Goal: Transaction & Acquisition: Purchase product/service

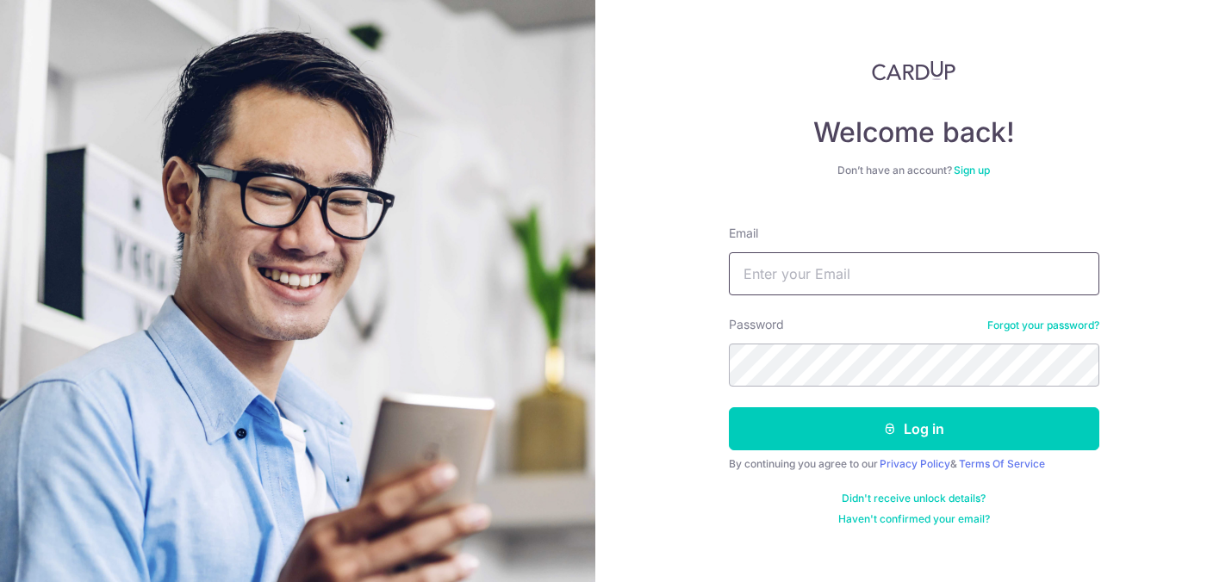
click at [816, 274] on input "Email" at bounding box center [914, 273] width 370 height 43
type input "[EMAIL_ADDRESS][DOMAIN_NAME]"
click at [729, 407] on button "Log in" at bounding box center [914, 428] width 370 height 43
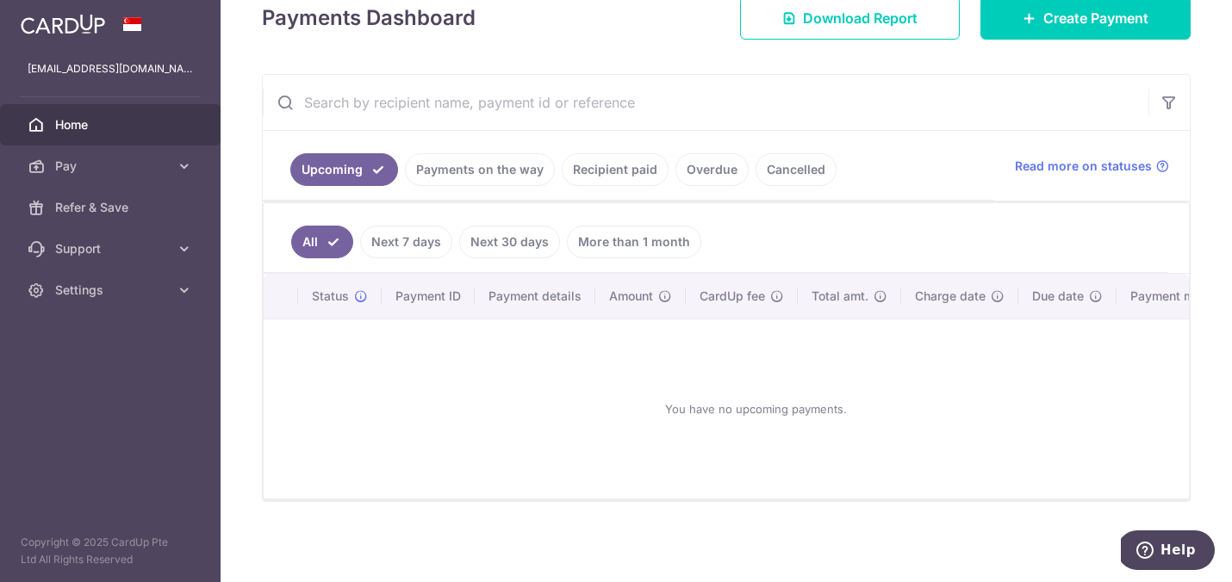
click at [649, 234] on link "More than 1 month" at bounding box center [634, 242] width 134 height 33
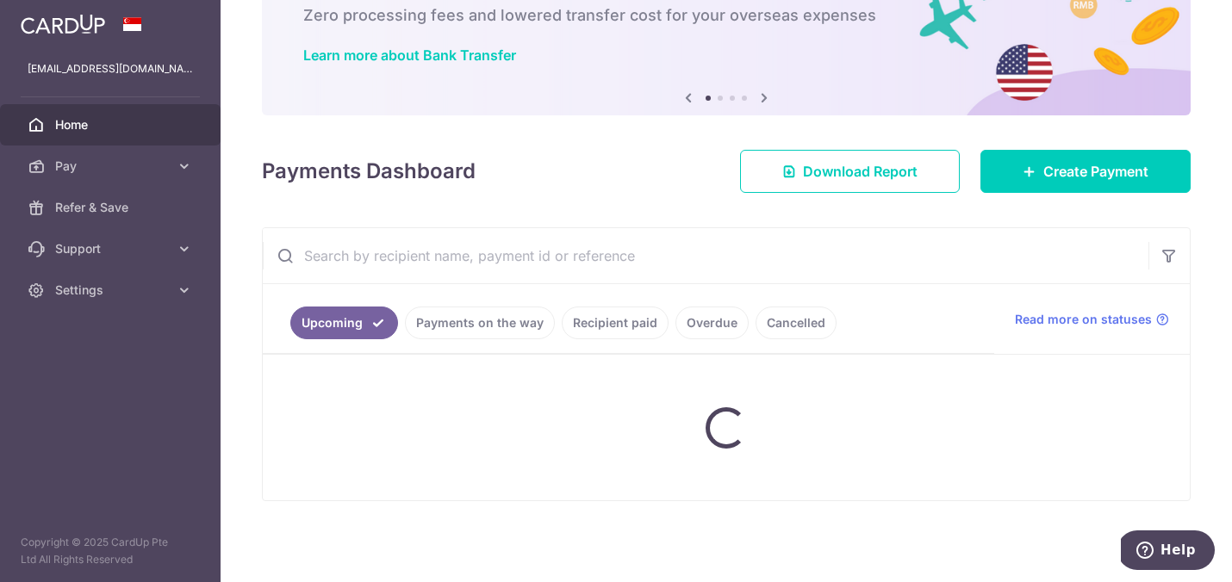
scroll to position [258, 0]
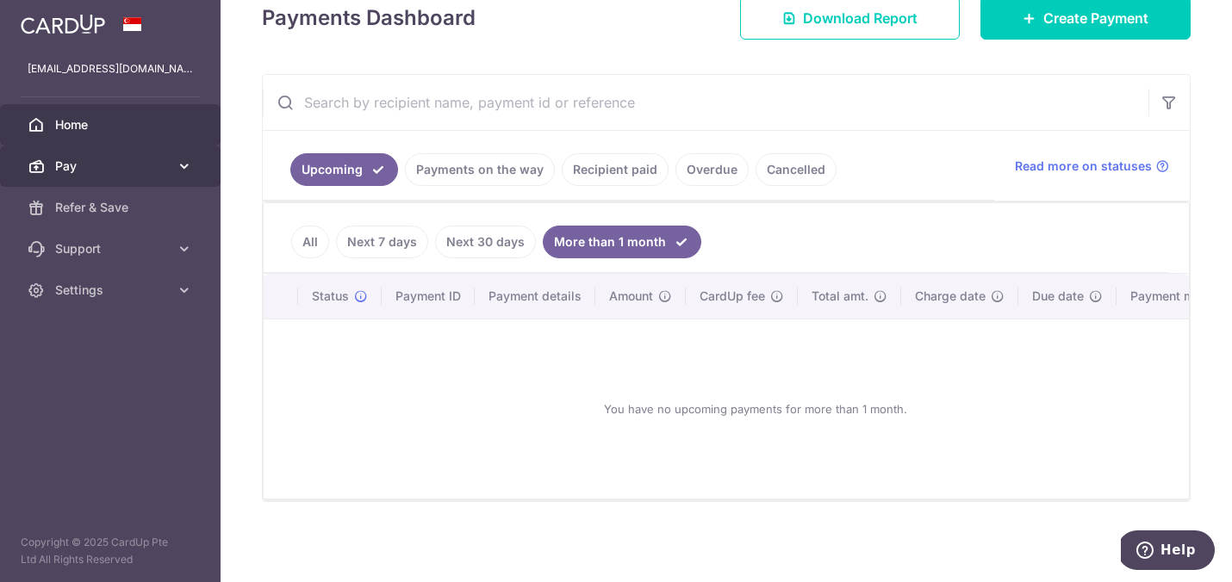
click at [84, 173] on span "Pay" at bounding box center [112, 166] width 114 height 17
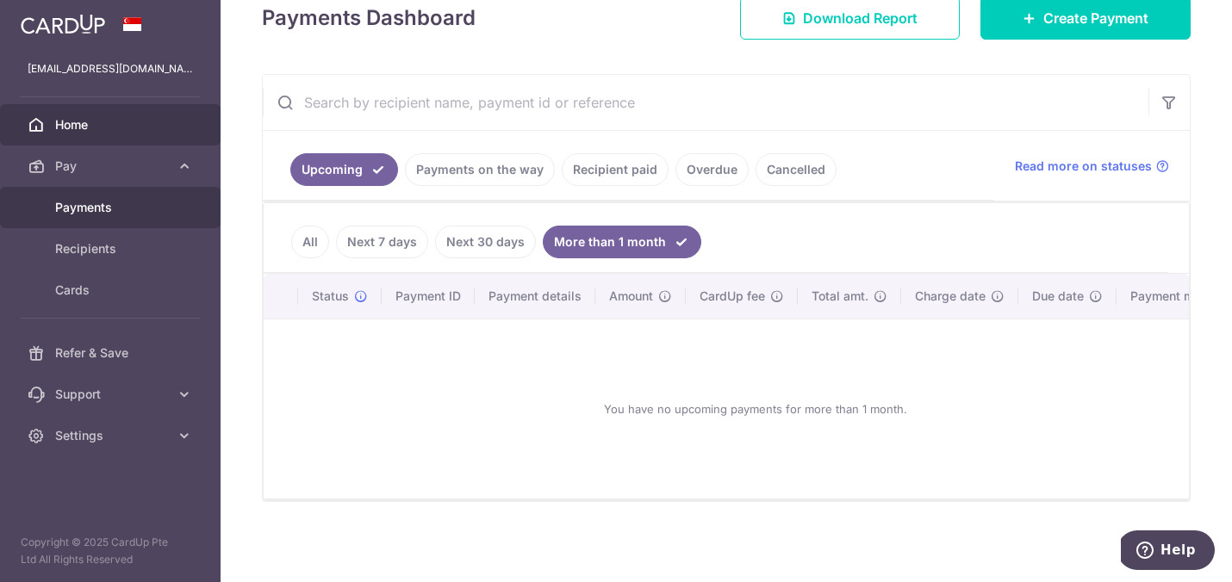
click at [96, 208] on span "Payments" at bounding box center [112, 207] width 114 height 17
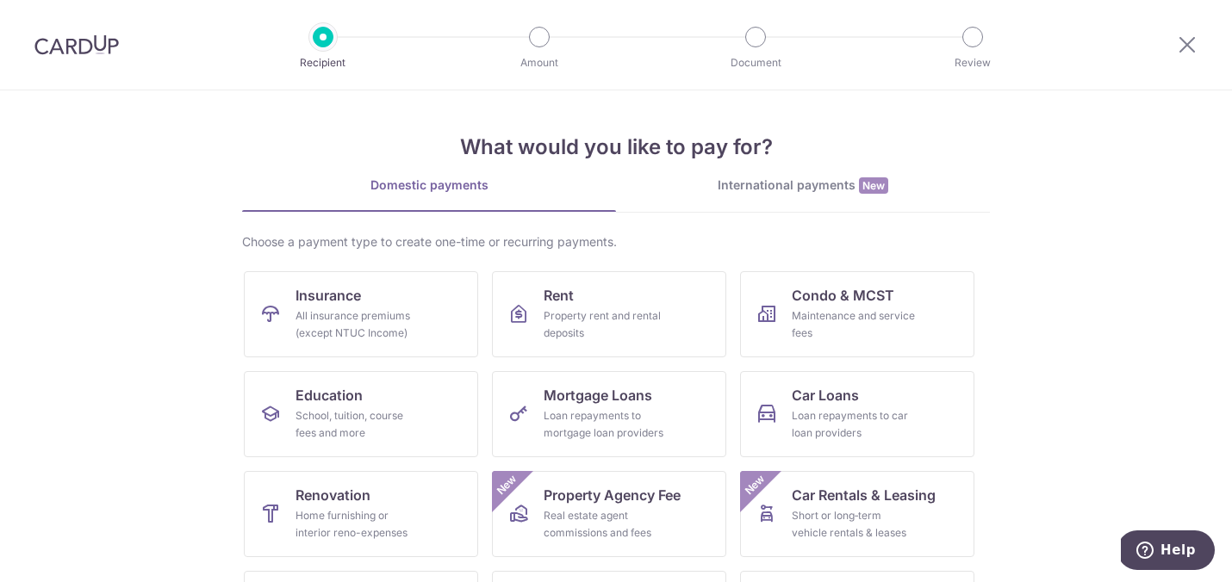
click at [73, 53] on img at bounding box center [76, 44] width 84 height 21
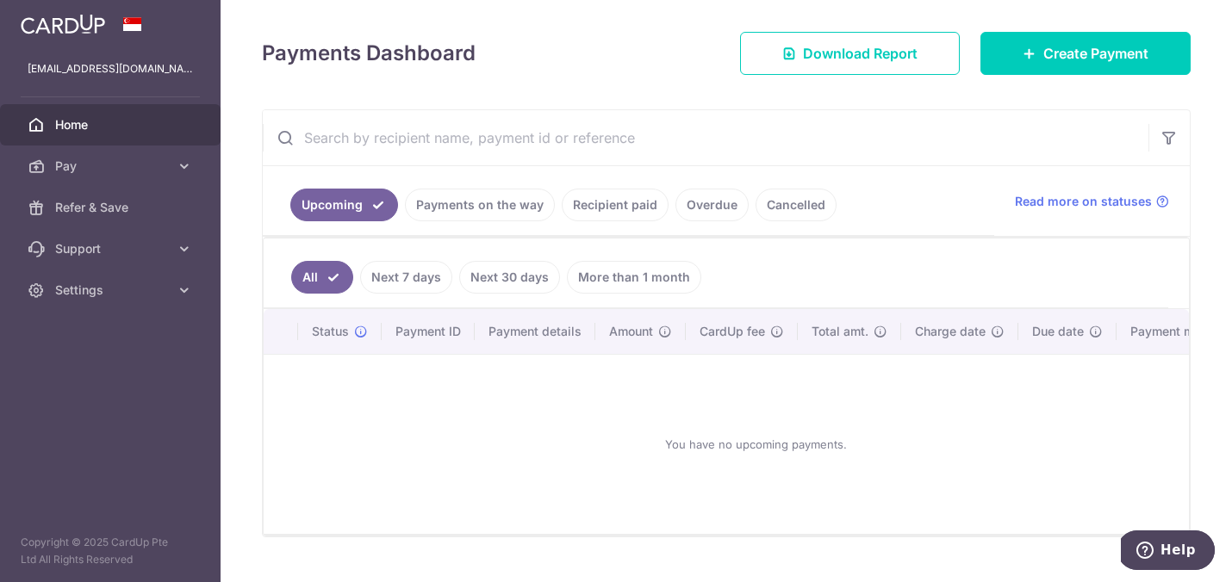
scroll to position [223, 0]
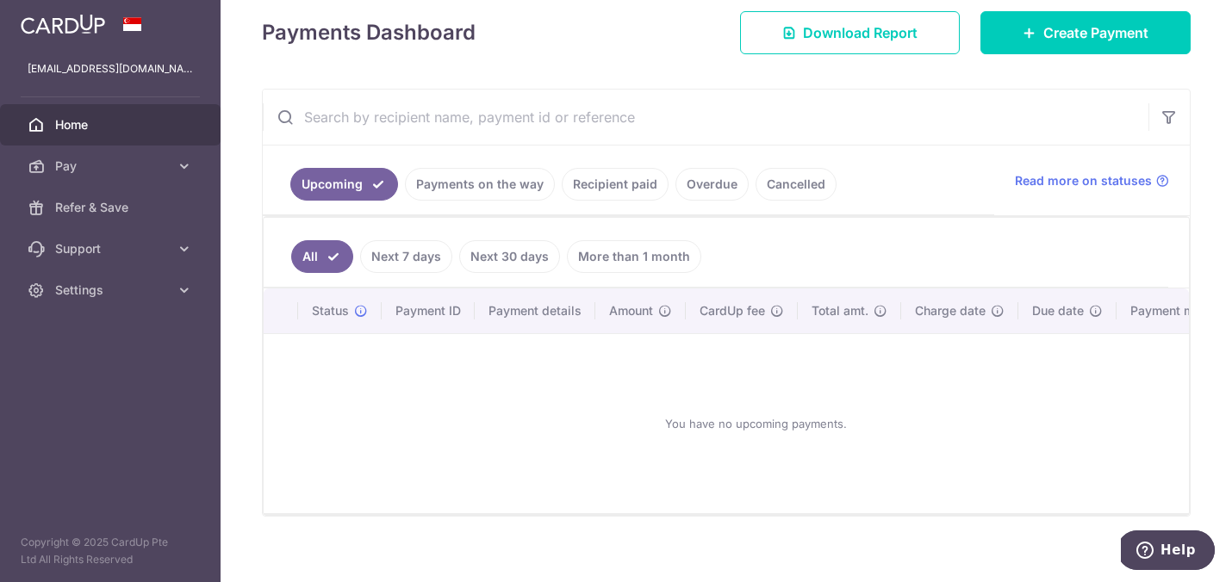
click at [630, 187] on link "Recipient paid" at bounding box center [615, 184] width 107 height 33
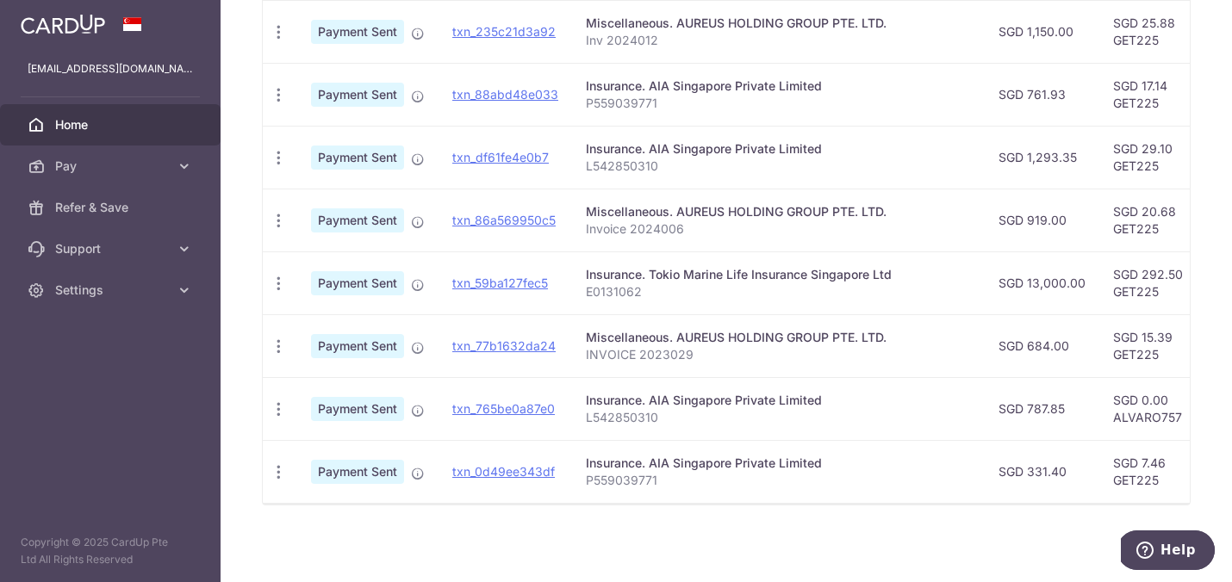
scroll to position [614, 0]
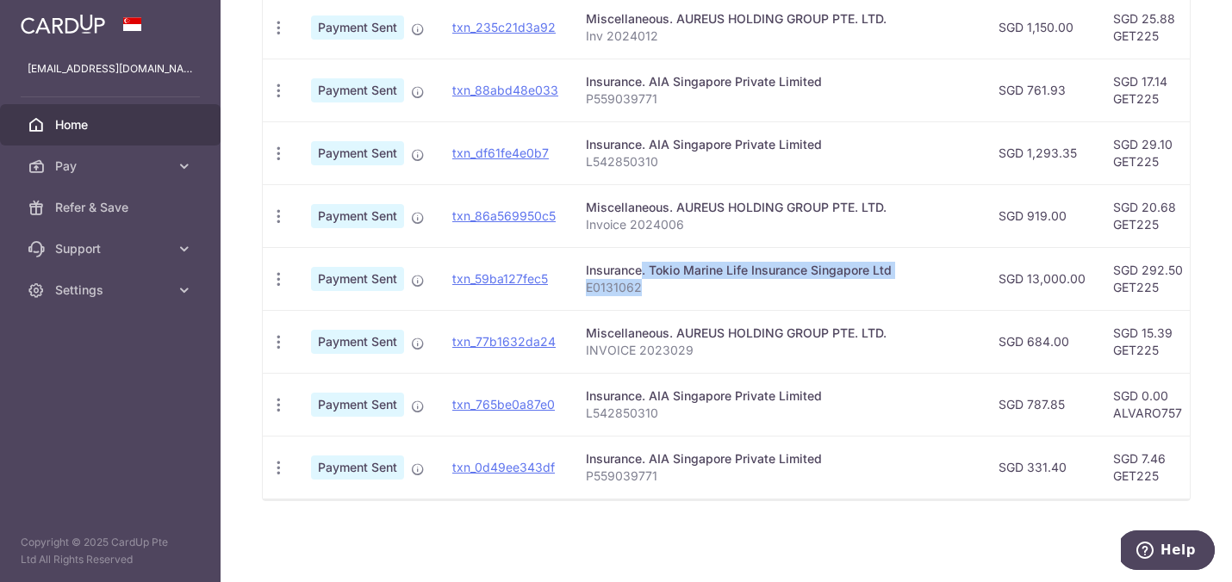
drag, startPoint x: 655, startPoint y: 287, endPoint x: 581, endPoint y: 273, distance: 75.3
click at [581, 273] on td "Insurance. Tokio Marine Life Insurance Singapore Ltd E0131062" at bounding box center [778, 278] width 413 height 63
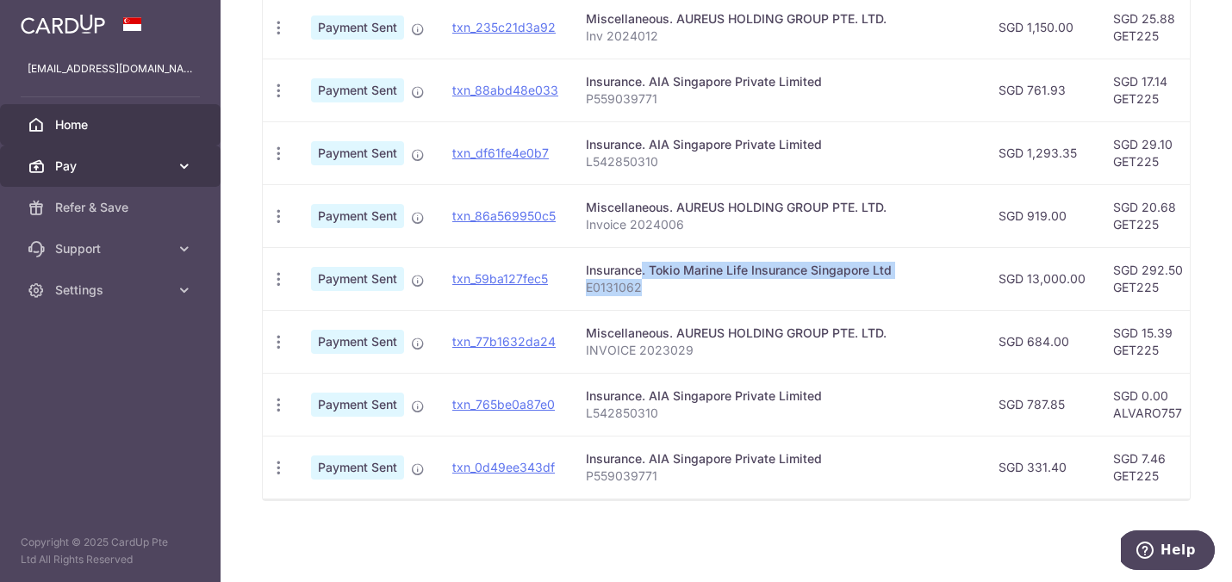
click at [145, 175] on link "Pay" at bounding box center [110, 166] width 221 height 41
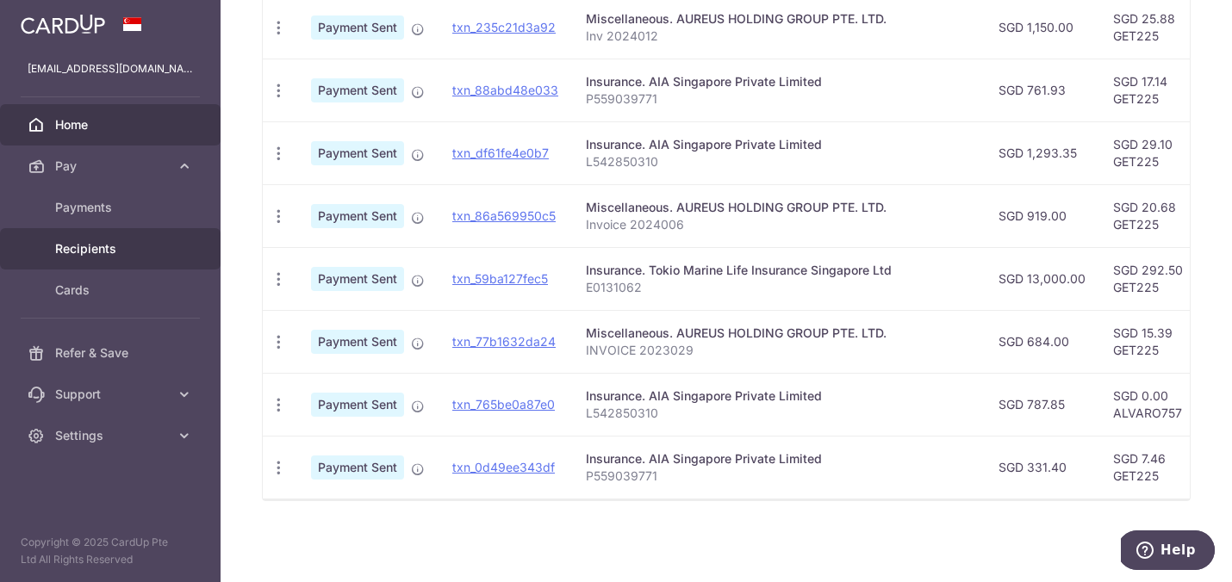
click at [92, 248] on span "Recipients" at bounding box center [112, 248] width 114 height 17
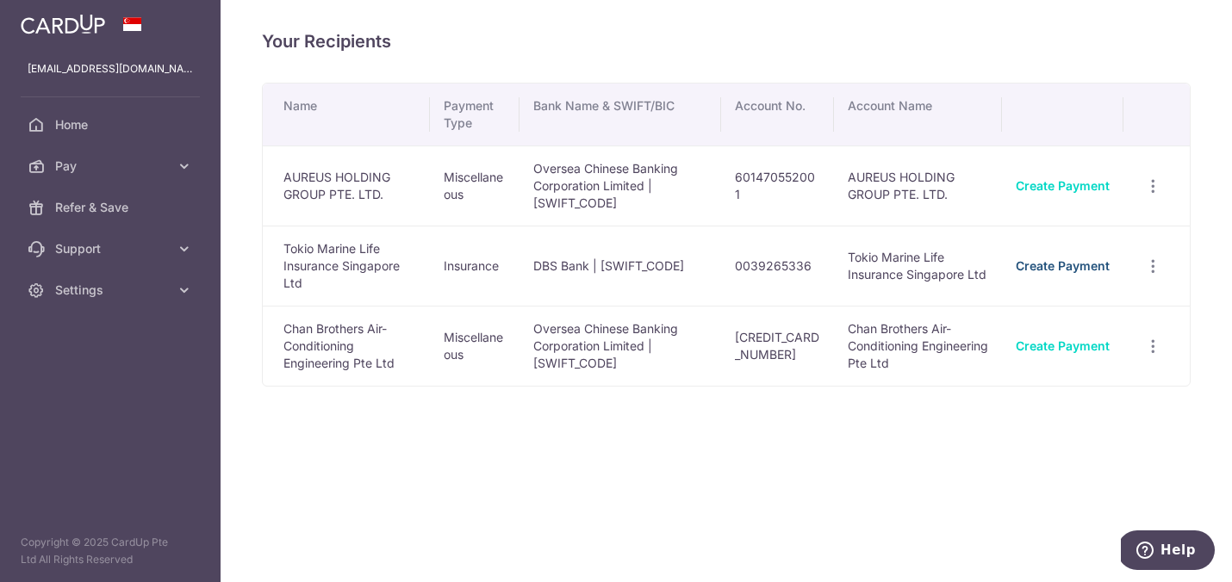
click at [1078, 267] on link "Create Payment" at bounding box center [1063, 265] width 94 height 15
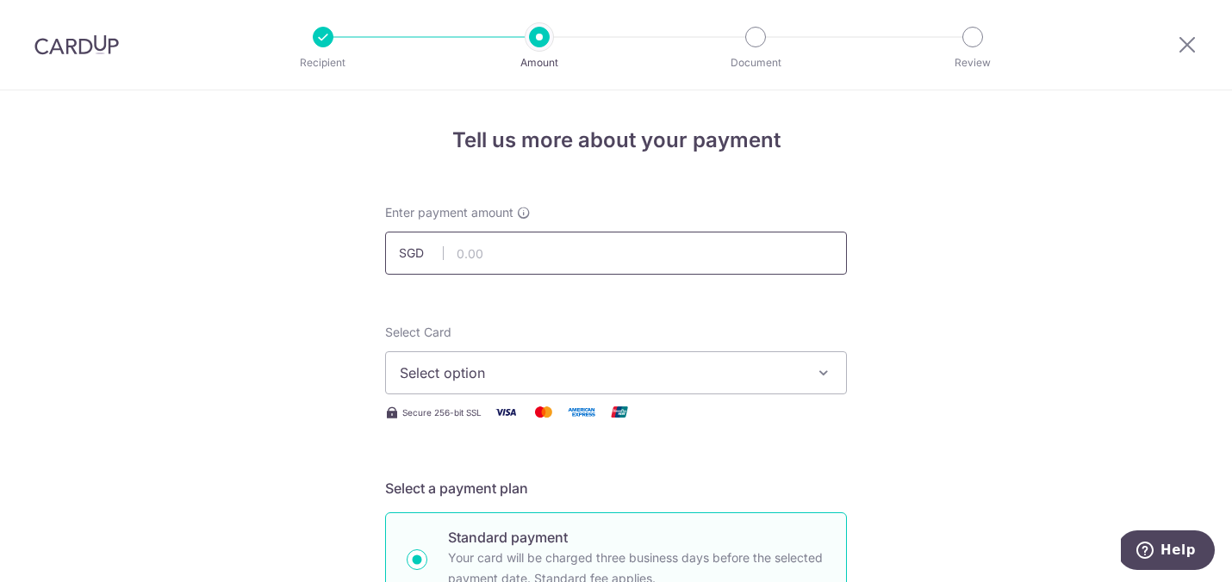
click at [728, 246] on input "text" at bounding box center [616, 253] width 462 height 43
type input "130,000.00"
click at [753, 400] on div "Select Card Select option Add credit card Your Cards **** 5690 **** 3003 Secure…" at bounding box center [616, 373] width 462 height 99
click at [784, 384] on button "Select option" at bounding box center [616, 372] width 462 height 43
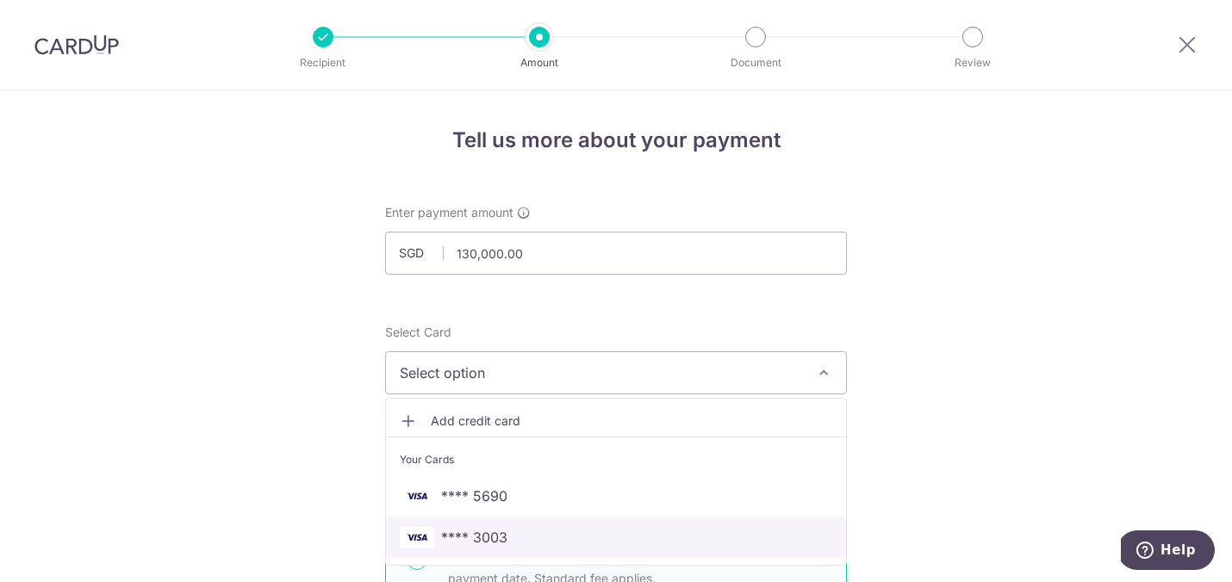
click at [644, 525] on link "**** 3003" at bounding box center [616, 537] width 460 height 41
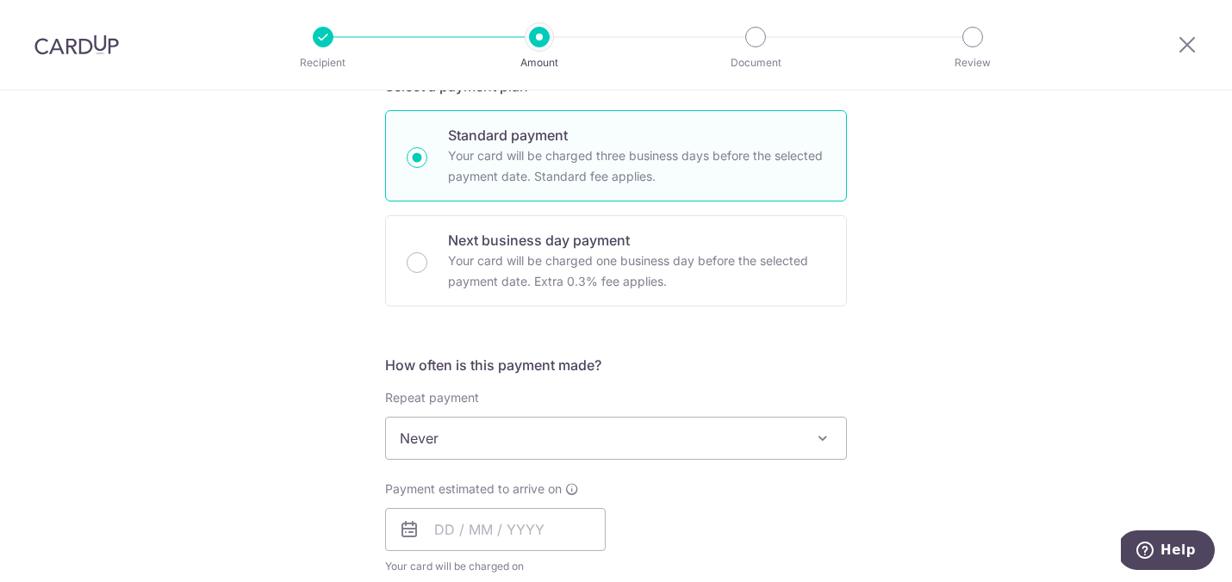
scroll to position [401, 0]
click at [237, 396] on div "Tell us more about your payment Enter payment amount SGD 130,000.00 130000.00 S…" at bounding box center [616, 468] width 1232 height 1558
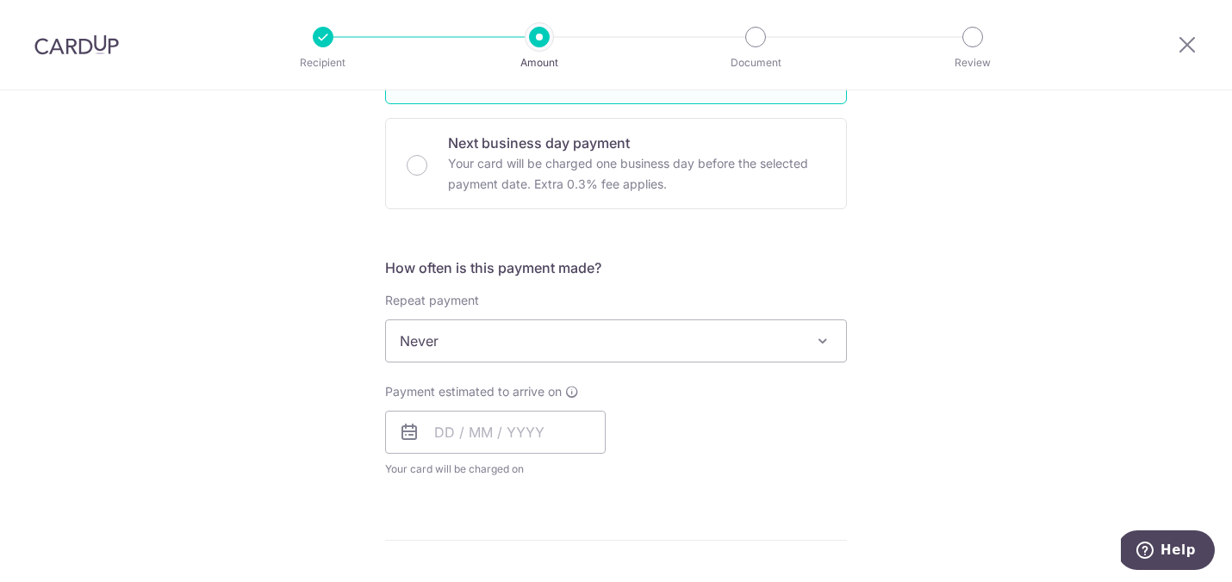
scroll to position [512, 0]
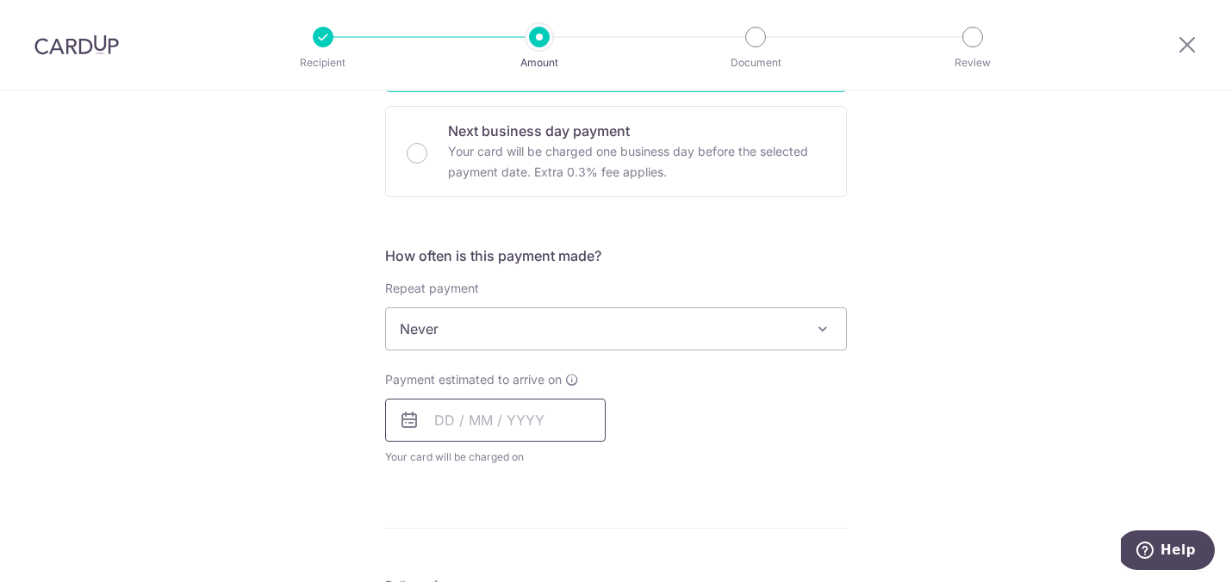
click at [480, 419] on input "text" at bounding box center [495, 420] width 221 height 43
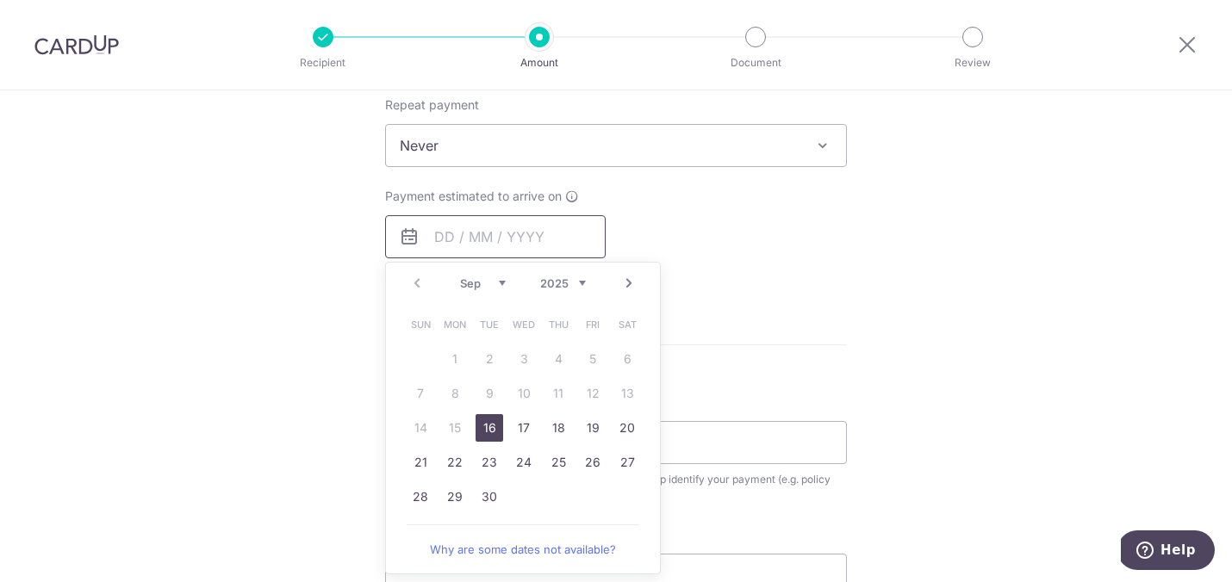
scroll to position [694, 0]
click at [486, 429] on link "16" at bounding box center [489, 429] width 28 height 28
type input "16/09/2025"
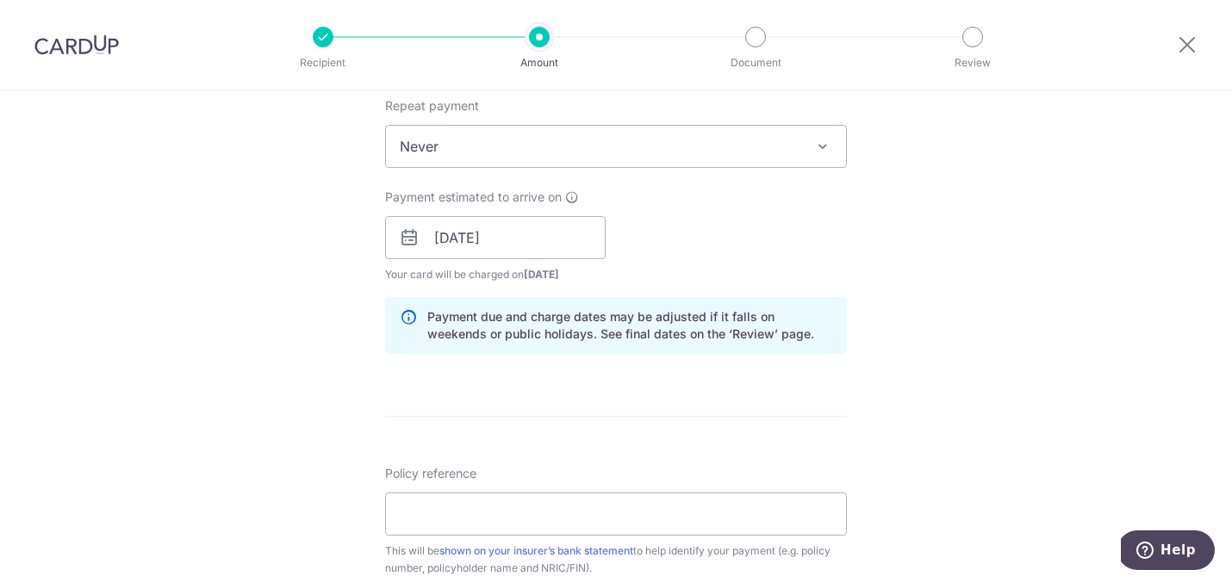
click at [259, 342] on div "Tell us more about your payment Enter payment amount SGD 130,000.00 130000.00 S…" at bounding box center [616, 210] width 1232 height 1629
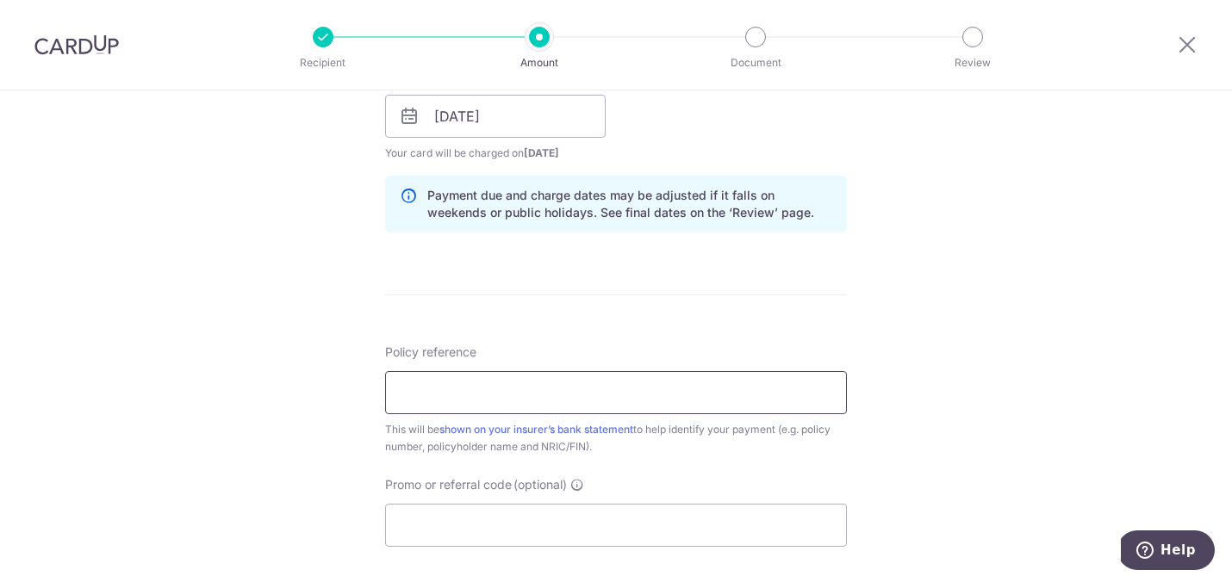
click at [556, 379] on input "Policy reference" at bounding box center [616, 392] width 462 height 43
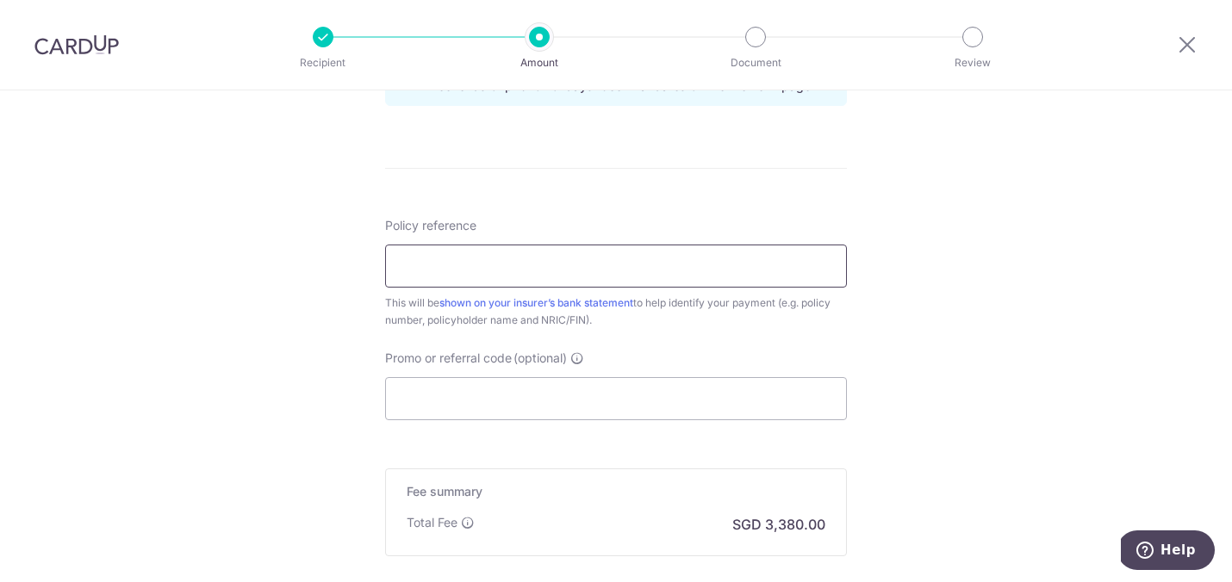
scroll to position [1067, 0]
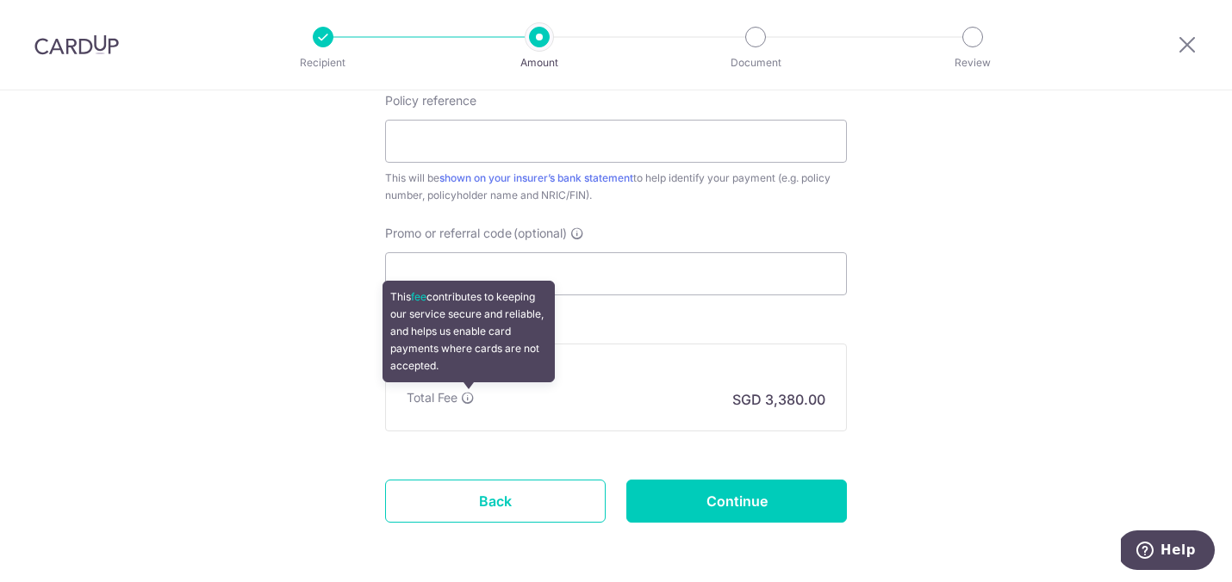
click at [470, 400] on icon at bounding box center [468, 398] width 14 height 14
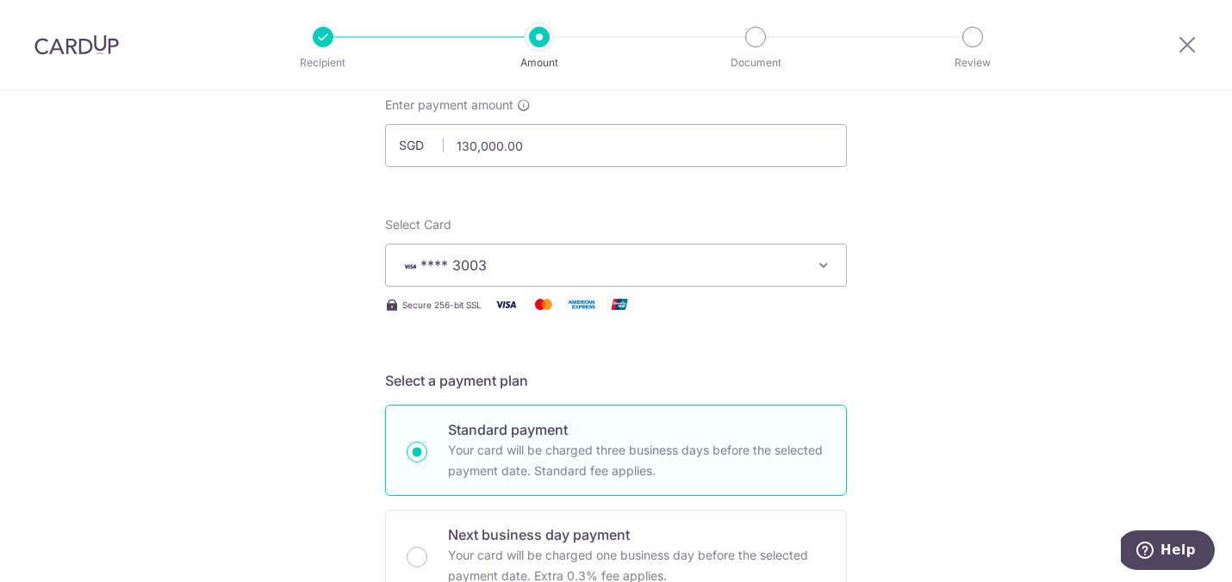
scroll to position [0, 0]
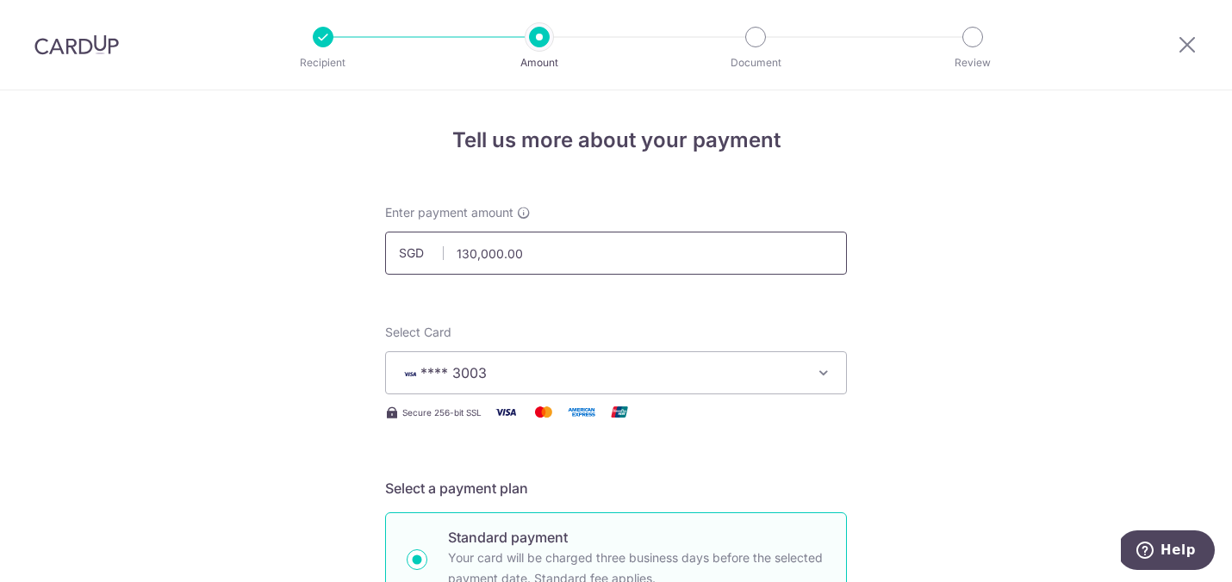
click at [488, 254] on input "130,000.00" at bounding box center [616, 253] width 462 height 43
type input "13,000.00"
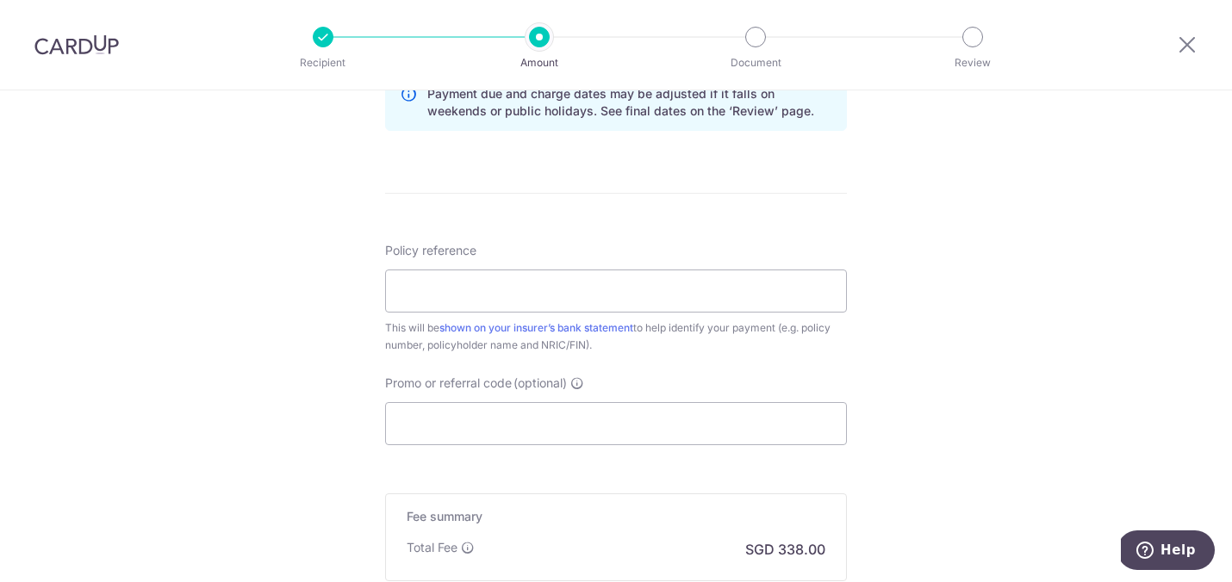
scroll to position [1132, 0]
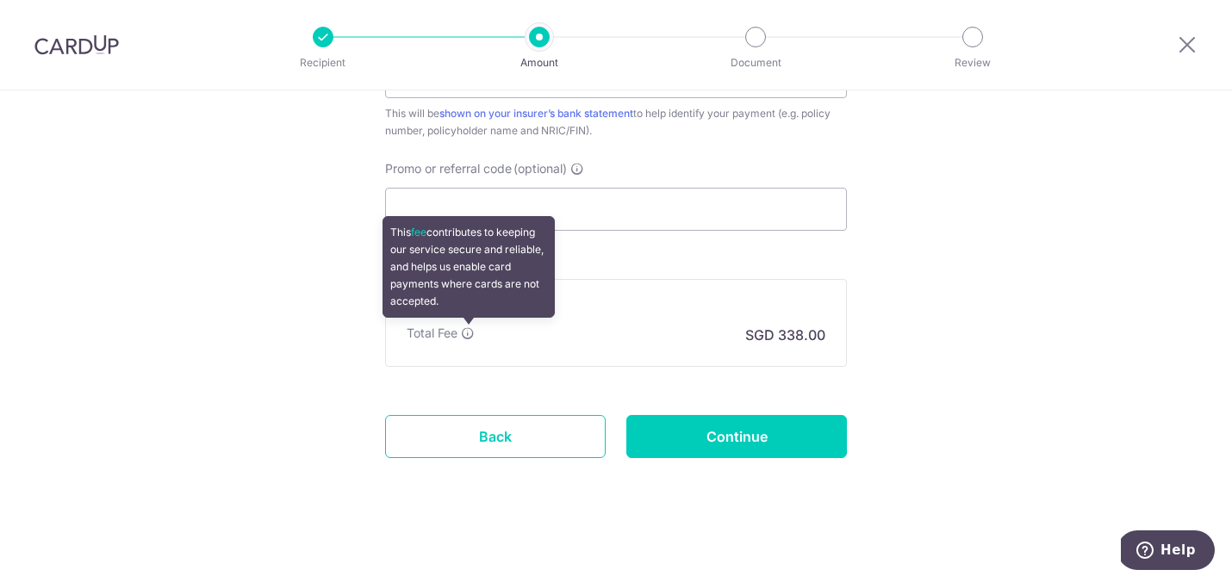
click at [472, 333] on icon at bounding box center [468, 333] width 14 height 14
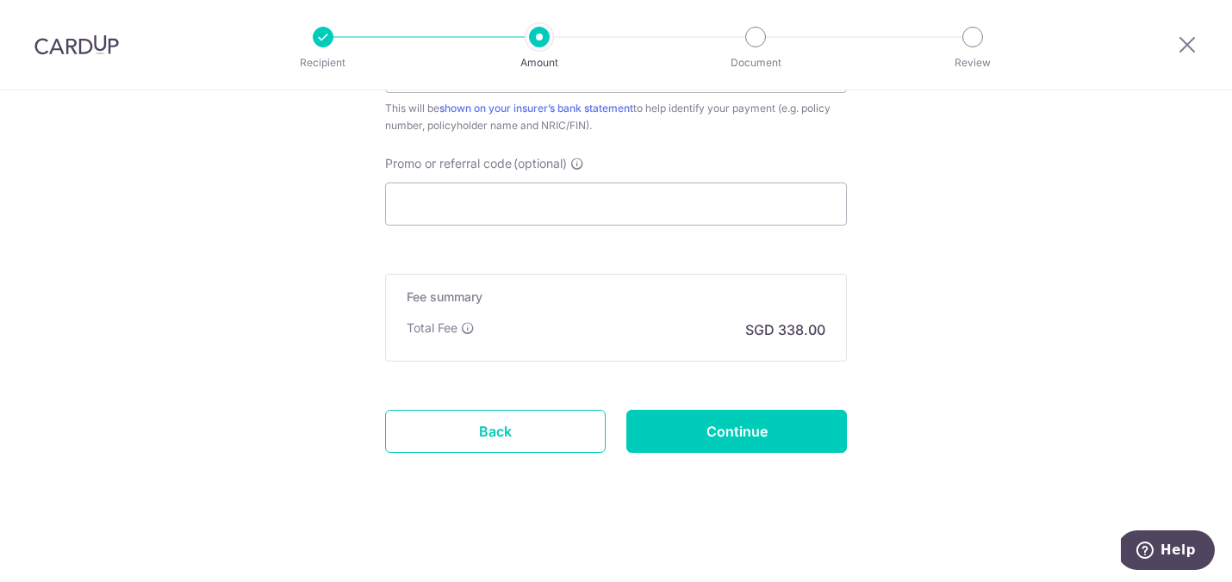
click at [1196, 43] on icon at bounding box center [1187, 45] width 21 height 22
